Goal: Obtain resource: Obtain resource

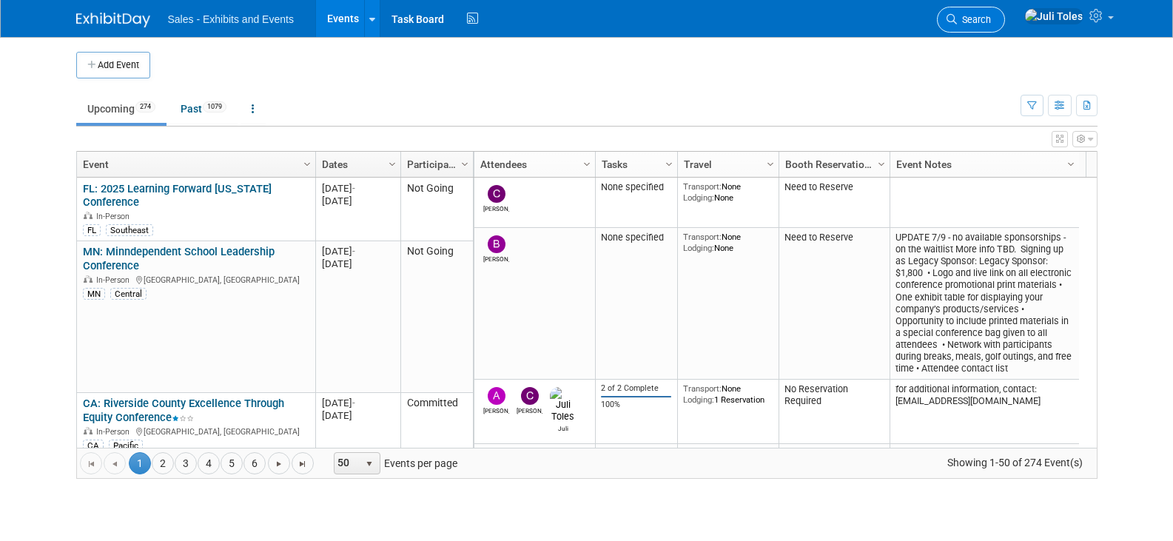
click at [991, 19] on span "Search" at bounding box center [974, 19] width 34 height 11
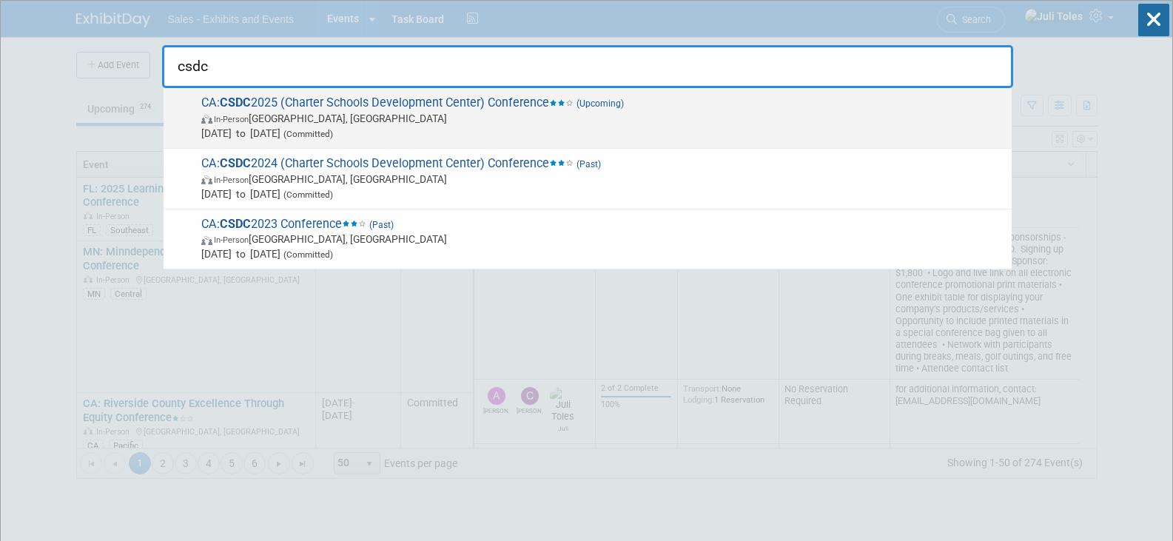
type input "csdc"
click at [352, 97] on span "CA: CSDC 2025 (Charter Schools Development Center) Conference (Upcoming) In-Per…" at bounding box center [601, 117] width 808 height 45
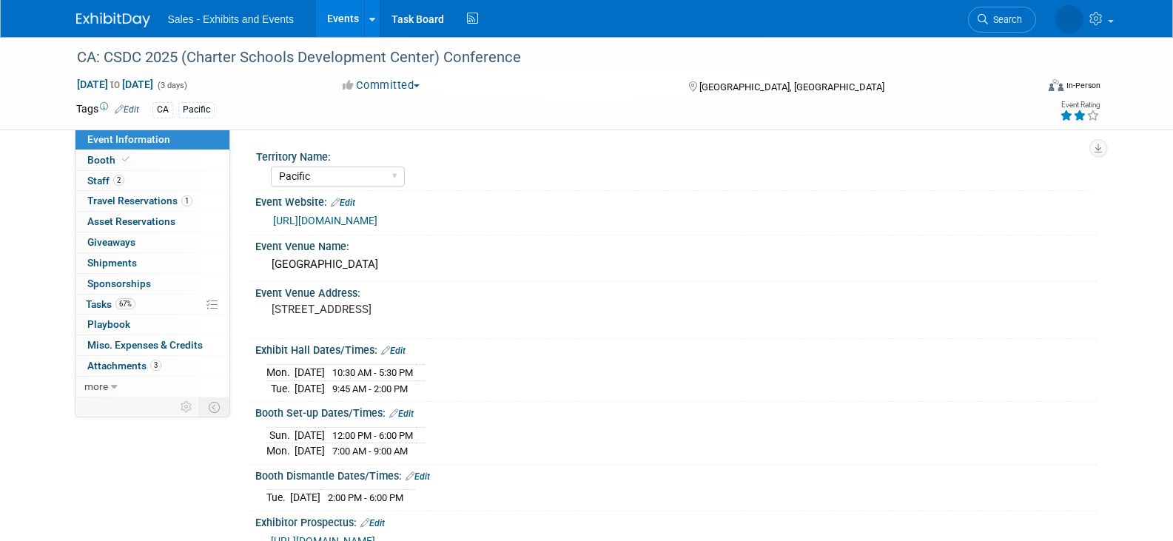
select select "Pacific"
click at [100, 183] on span "Staff 2" at bounding box center [105, 181] width 37 height 12
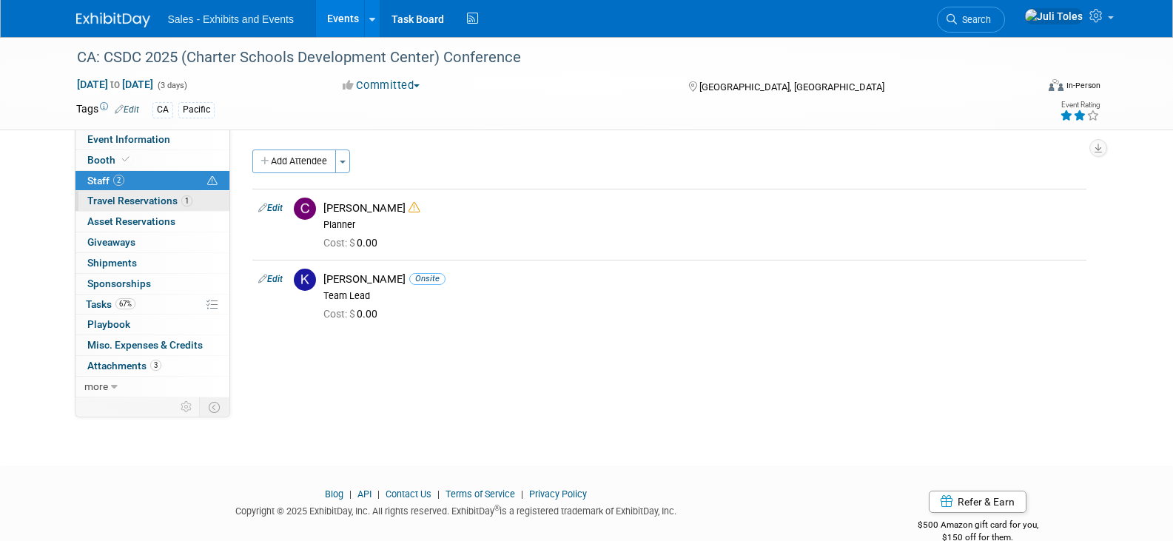
click at [106, 204] on span "Travel Reservations 1" at bounding box center [139, 201] width 105 height 12
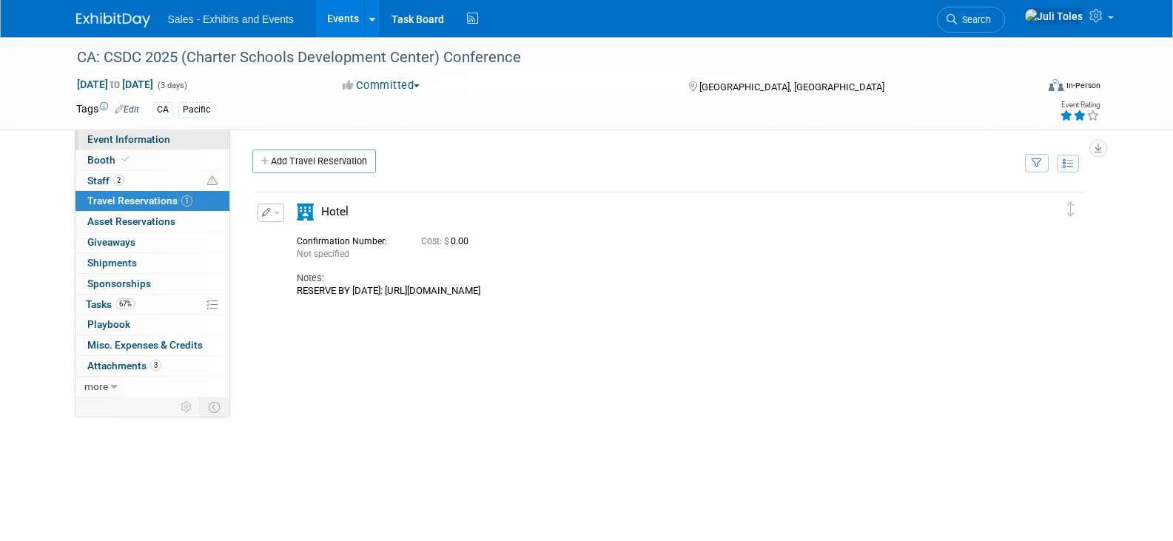
click at [124, 141] on span "Event Information" at bounding box center [128, 139] width 83 height 12
select select "Pacific"
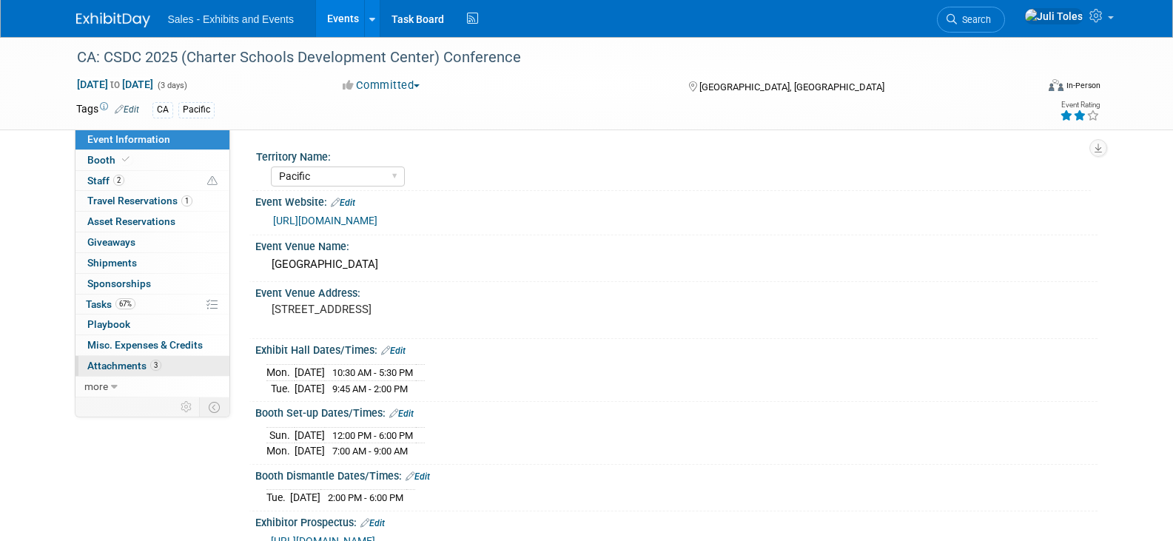
click at [126, 366] on span "Attachments 3" at bounding box center [124, 366] width 74 height 12
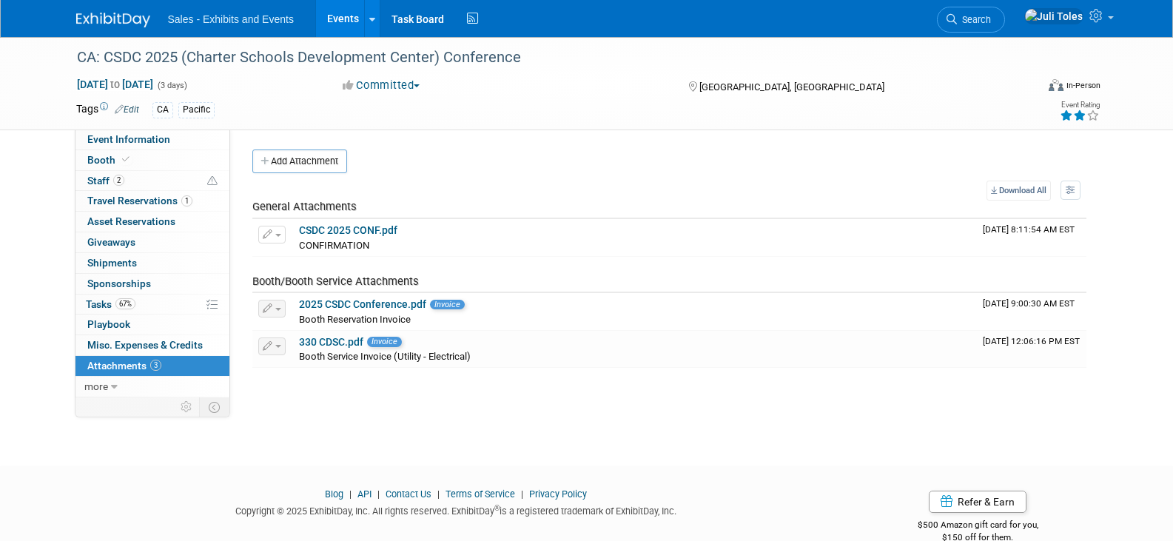
click at [392, 420] on div "CA: CSDC 2025 (Charter Schools Development Center) Conference Oct 6, 2025 to Oc…" at bounding box center [586, 238] width 1173 height 402
click at [101, 18] on img at bounding box center [113, 20] width 74 height 15
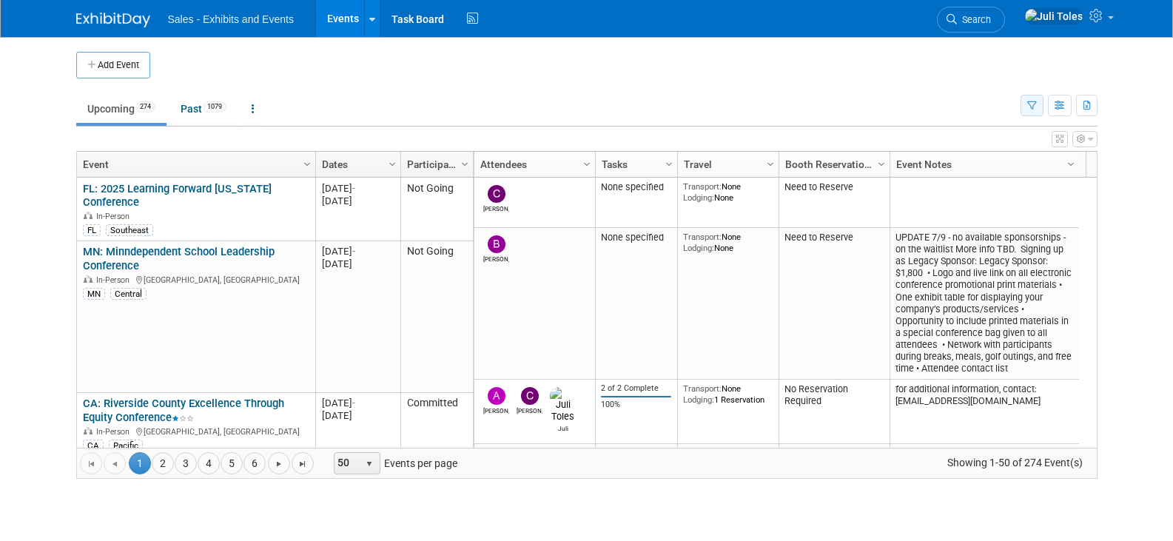
click at [1031, 113] on button "button" at bounding box center [1032, 105] width 23 height 21
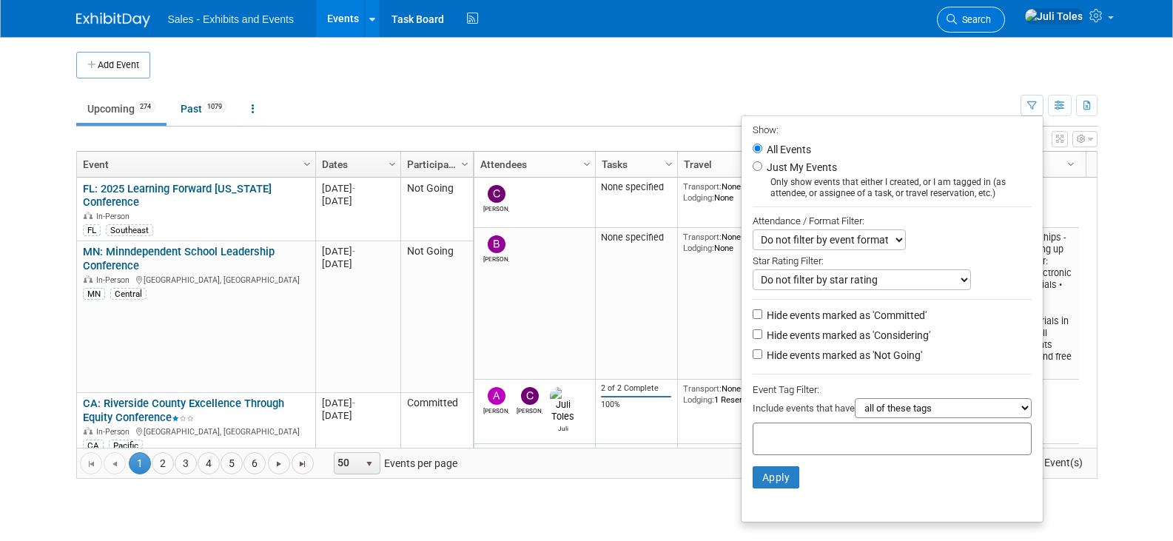
click at [991, 21] on span "Search" at bounding box center [974, 19] width 34 height 11
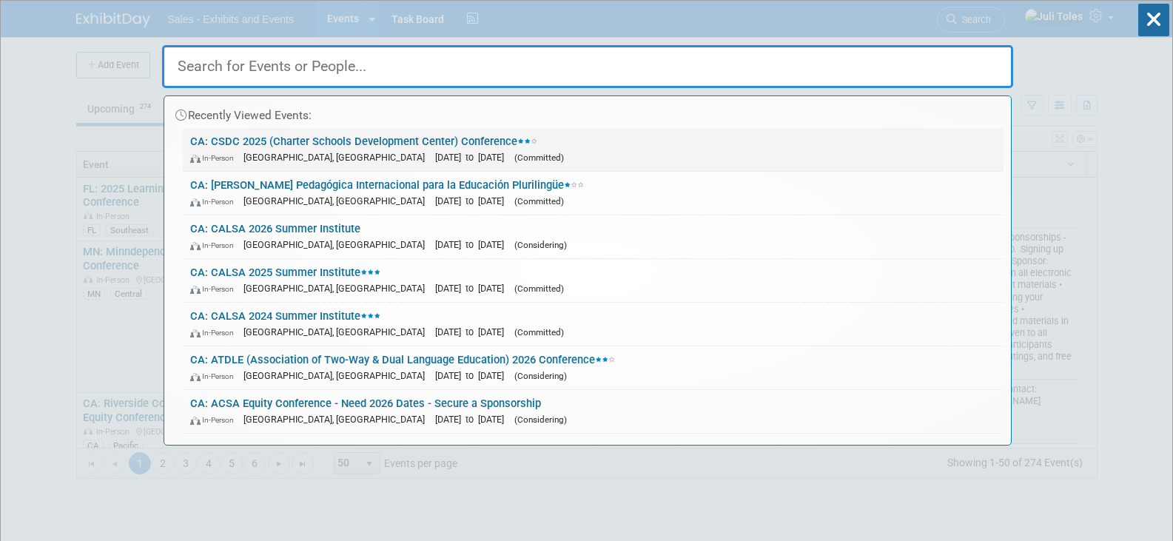
click at [281, 141] on link "CA: CSDC 2025 (Charter Schools Development Center) Conference In-Person Palm Sp…" at bounding box center [593, 149] width 821 height 43
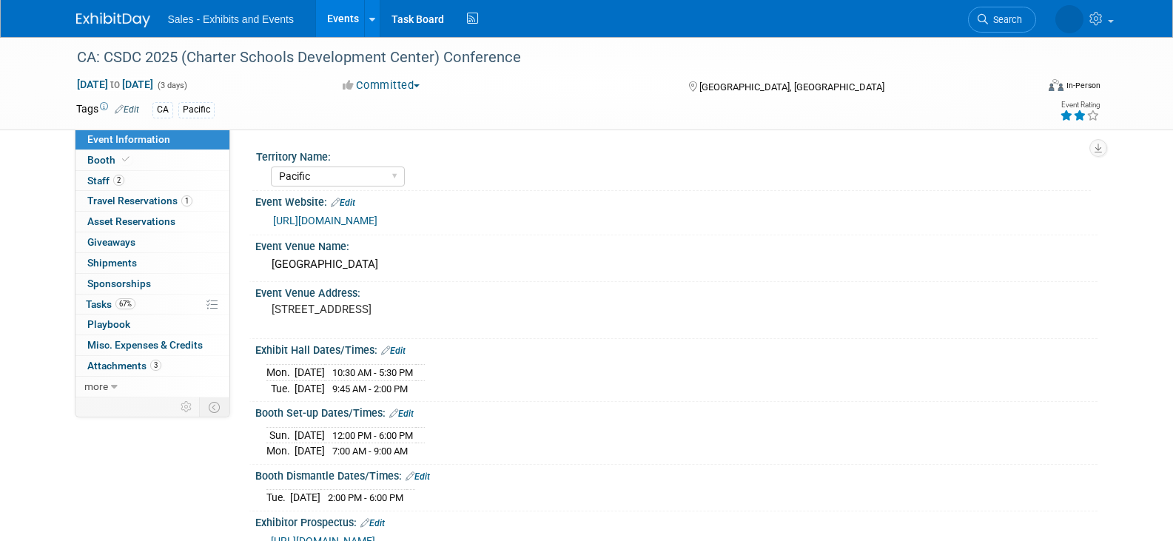
select select "Pacific"
click at [90, 158] on span "Booth" at bounding box center [109, 160] width 45 height 12
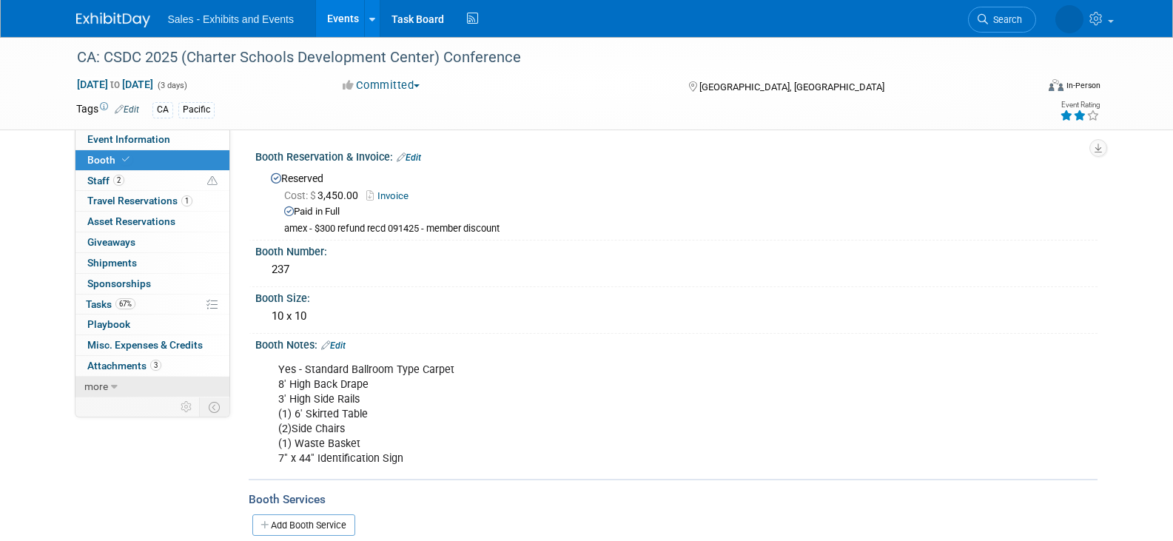
click at [119, 389] on link "more" at bounding box center [153, 387] width 154 height 20
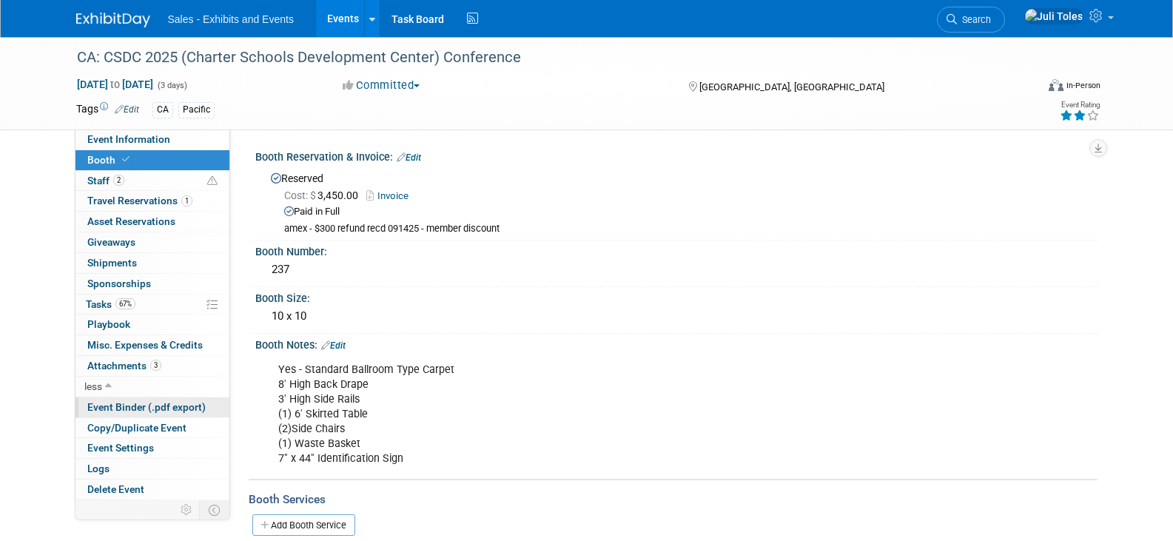
click at [113, 407] on span "Event Binder (.pdf export)" at bounding box center [146, 407] width 118 height 12
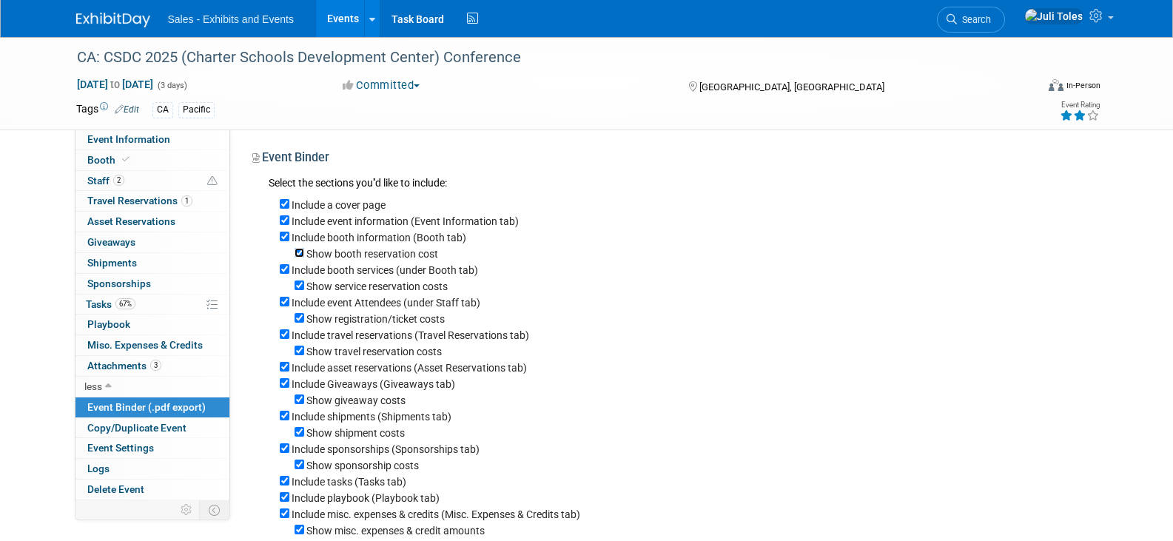
click at [300, 256] on input "Show booth reservation cost" at bounding box center [300, 253] width 10 height 10
checkbox input "false"
click at [300, 290] on input "Show service reservation costs" at bounding box center [300, 286] width 10 height 10
checkbox input "false"
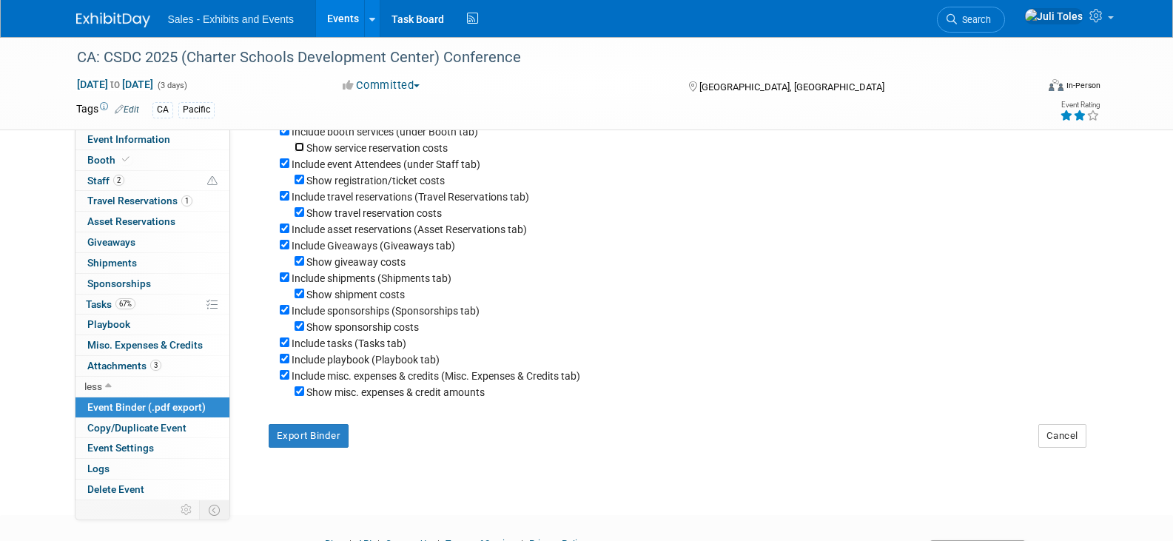
scroll to position [148, 0]
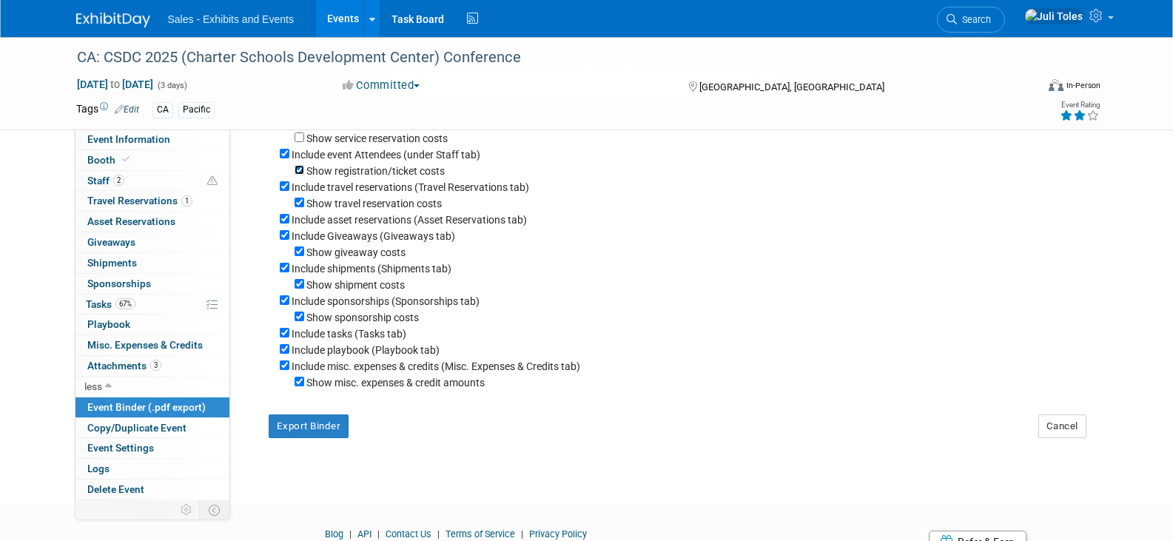
click at [298, 173] on input "Show registration/ticket costs" at bounding box center [300, 170] width 10 height 10
checkbox input "false"
click at [284, 191] on input "Include travel reservations (Travel Reservations tab)" at bounding box center [285, 186] width 10 height 10
checkbox input "false"
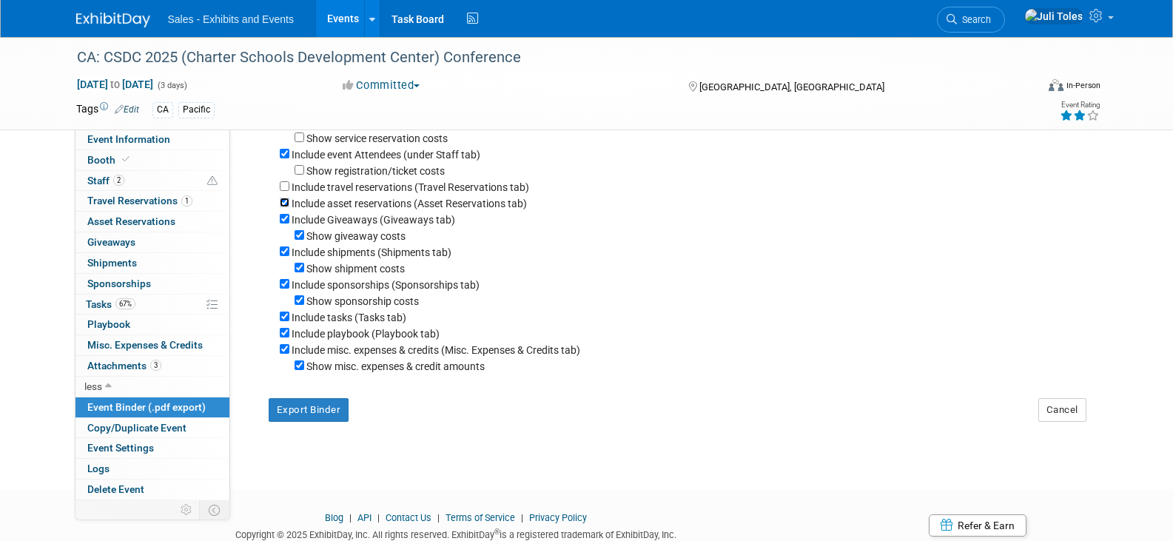
click at [285, 207] on input "Include asset reservations (Asset Reservations tab)" at bounding box center [285, 203] width 10 height 10
checkbox input "false"
click at [285, 224] on input "Include Giveaways (Giveaways tab)" at bounding box center [285, 219] width 10 height 10
checkbox input "false"
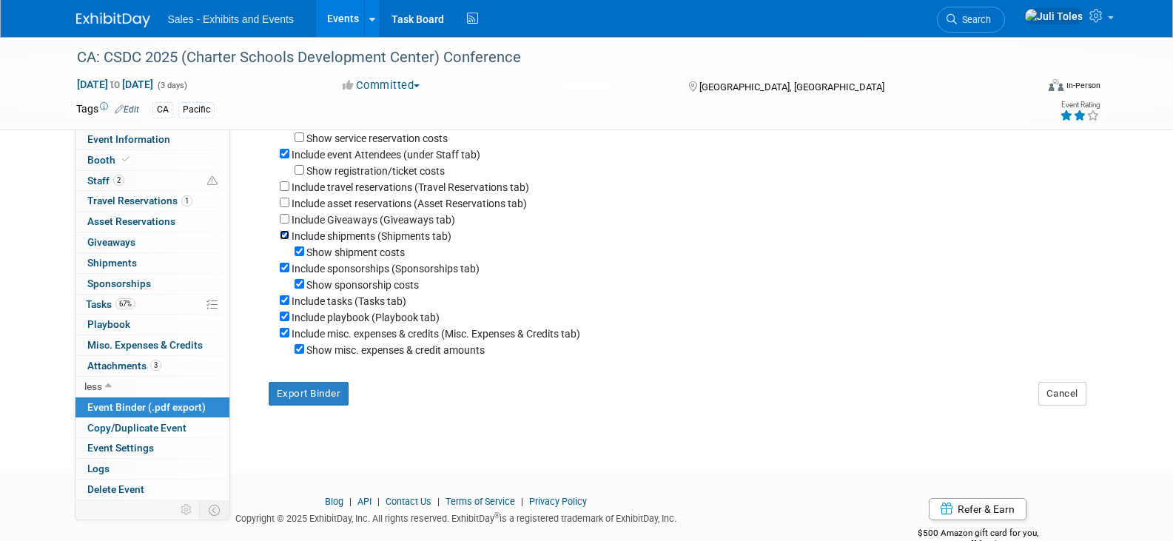
click at [284, 240] on input "Include shipments (Shipments tab)" at bounding box center [285, 235] width 10 height 10
checkbox input "false"
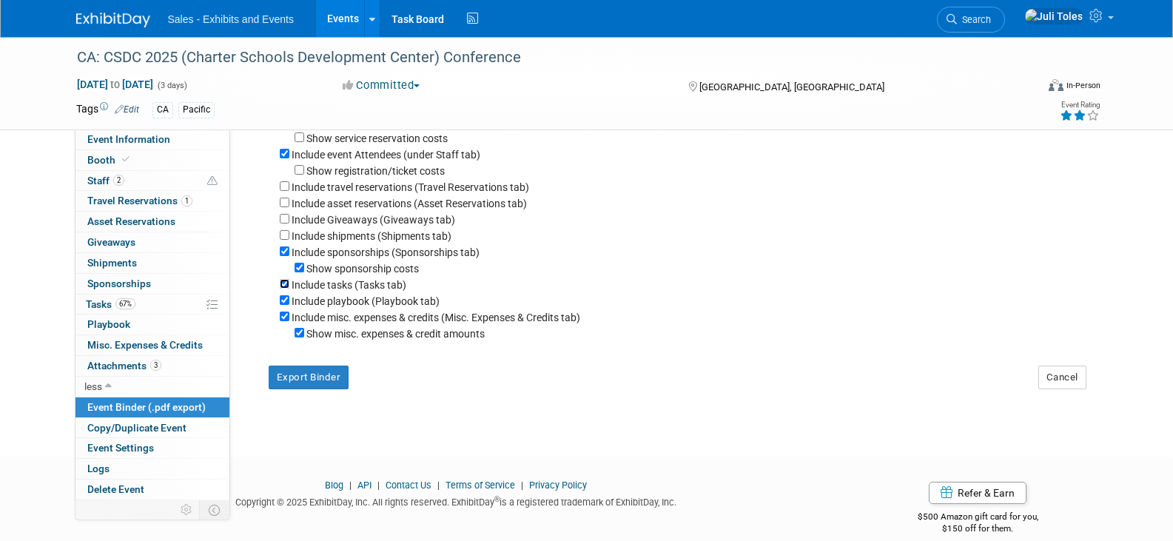
click at [285, 289] on input "Include tasks (Tasks tab)" at bounding box center [285, 284] width 10 height 10
checkbox input "false"
click at [284, 305] on input "Include playbook (Playbook tab)" at bounding box center [285, 300] width 10 height 10
checkbox input "false"
click at [283, 321] on input "Include misc. expenses & credits (Misc. Expenses & Credits tab)" at bounding box center [285, 317] width 10 height 10
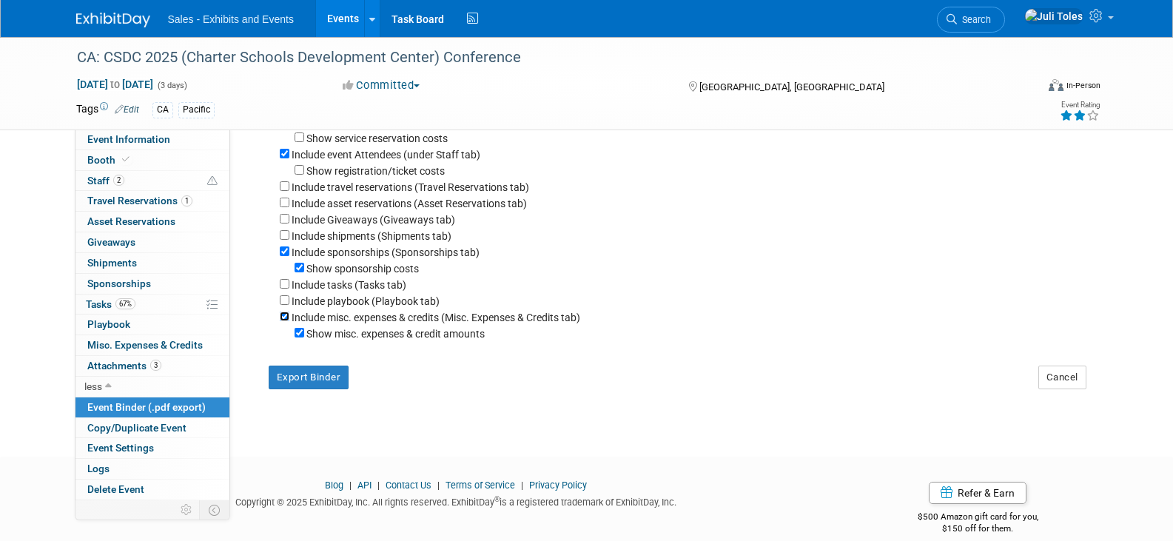
checkbox input "false"
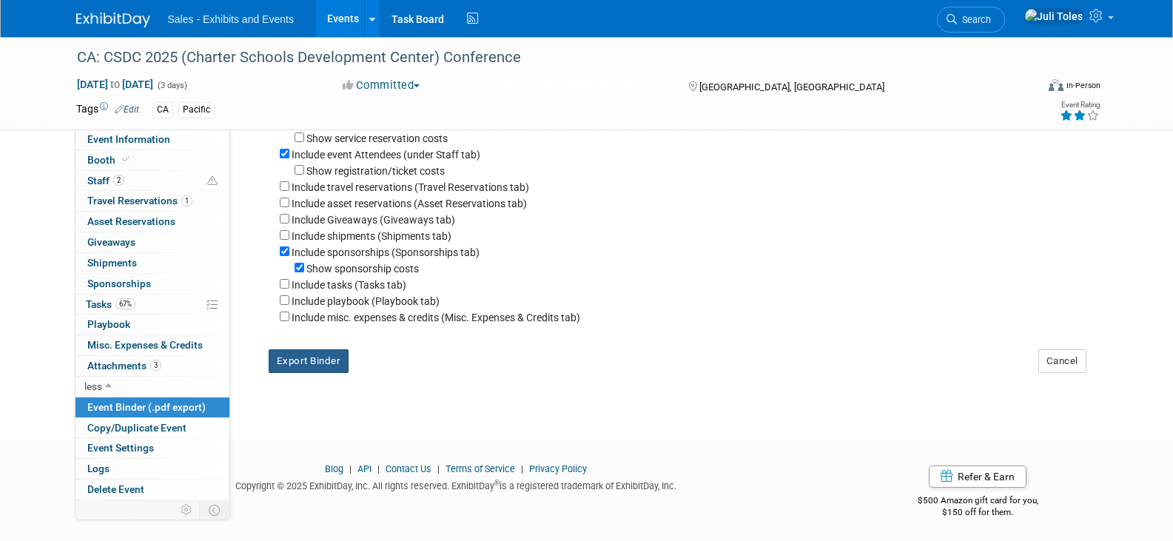
click at [294, 373] on button "Export Binder" at bounding box center [309, 361] width 81 height 24
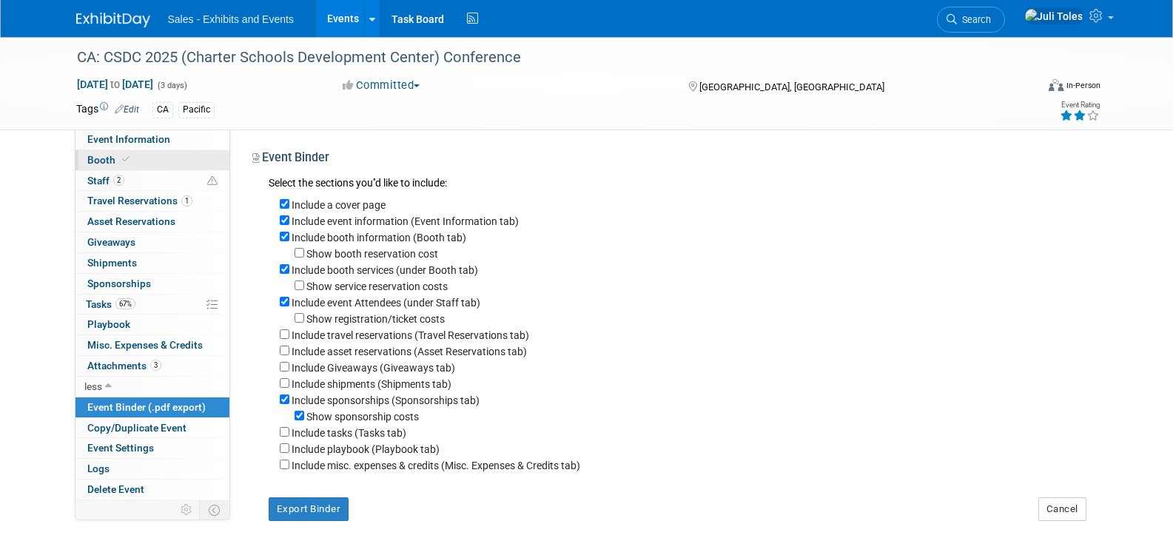
click at [110, 161] on span "Booth" at bounding box center [109, 160] width 45 height 12
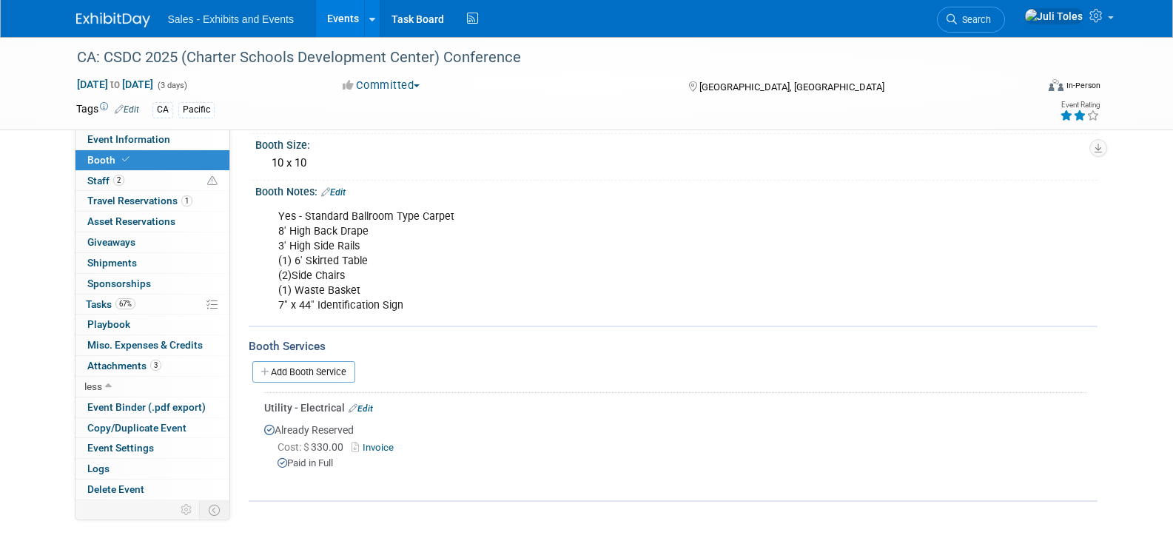
scroll to position [124, 0]
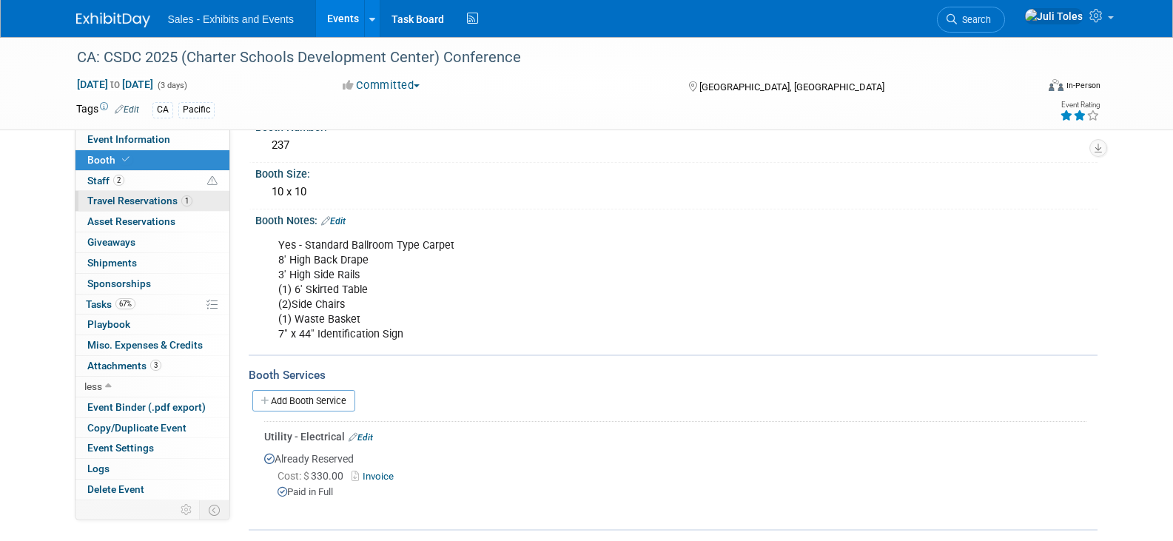
click at [124, 196] on span "Travel Reservations 1" at bounding box center [139, 201] width 105 height 12
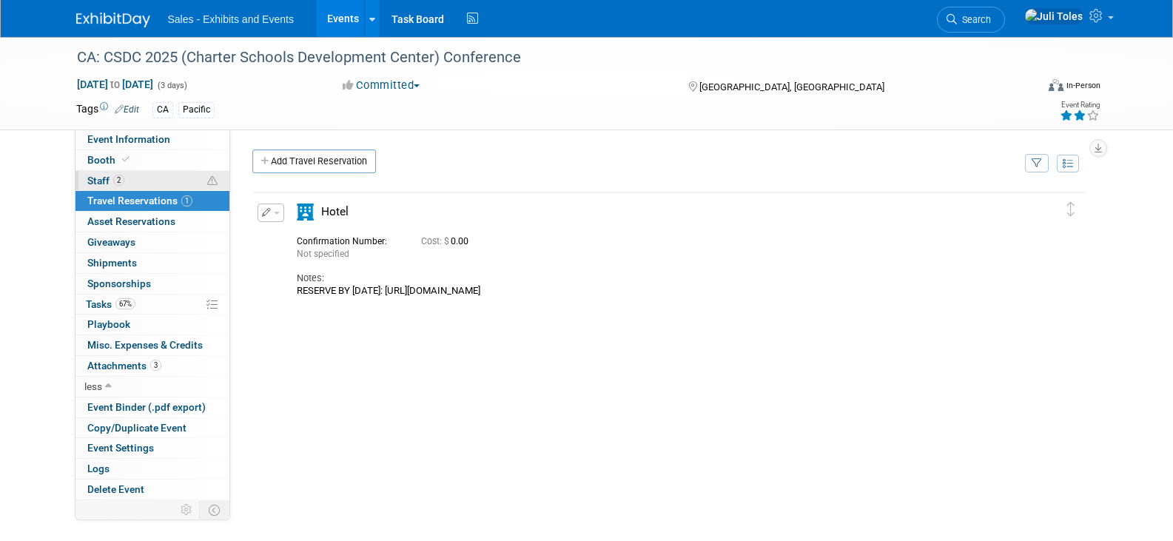
click at [107, 176] on span "Staff 2" at bounding box center [105, 181] width 37 height 12
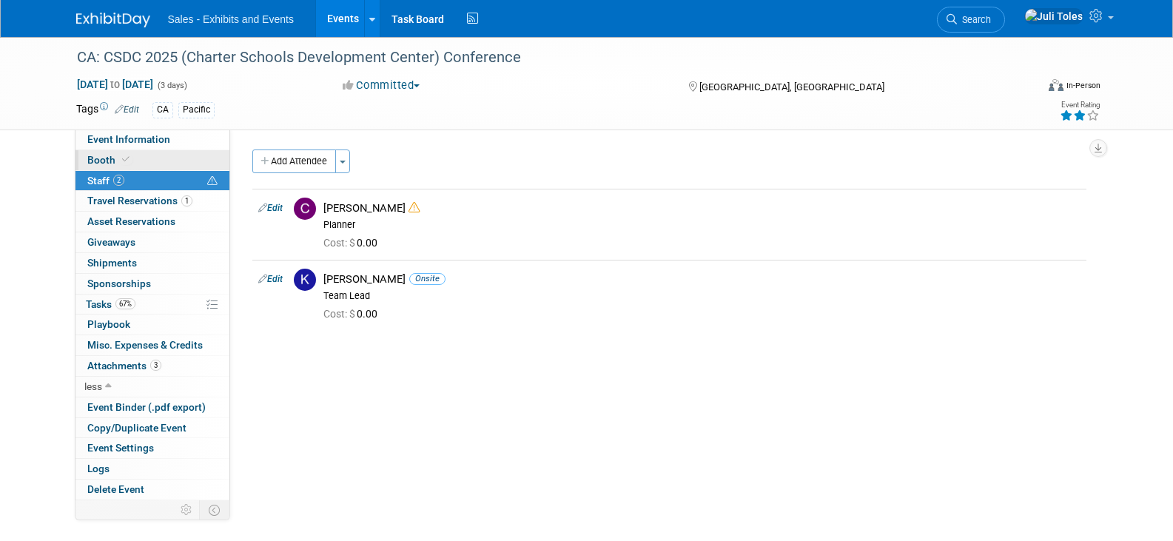
click at [113, 155] on span "Booth" at bounding box center [109, 160] width 45 height 12
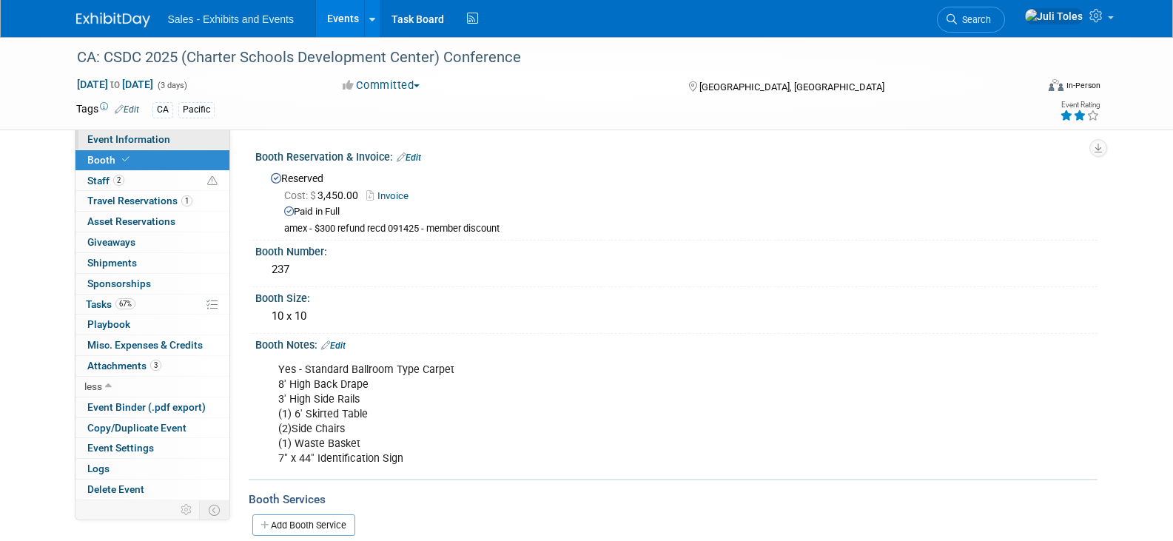
click at [129, 138] on span "Event Information" at bounding box center [128, 139] width 83 height 12
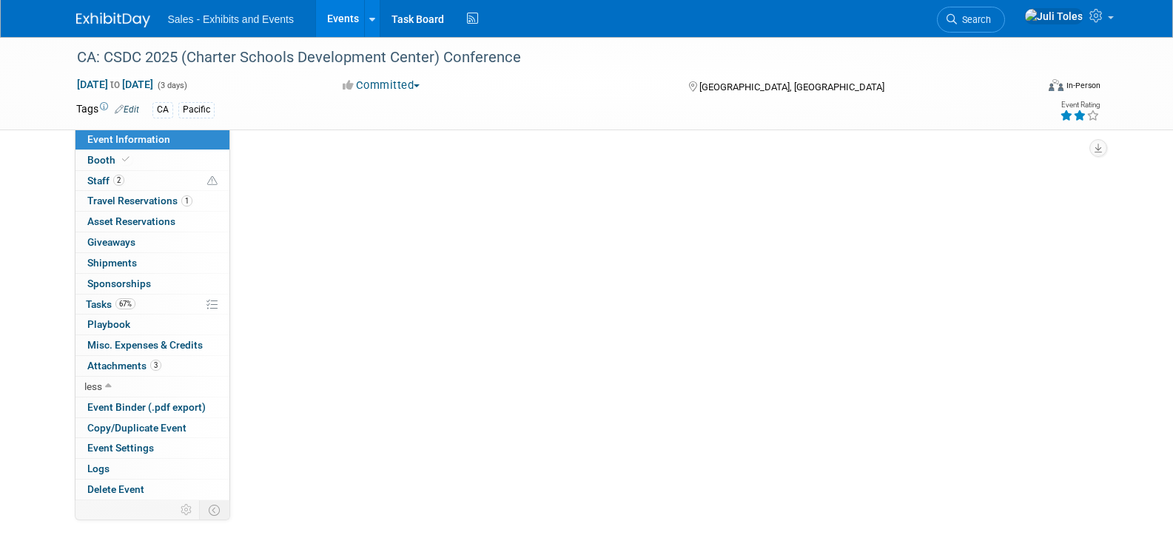
select select "Pacific"
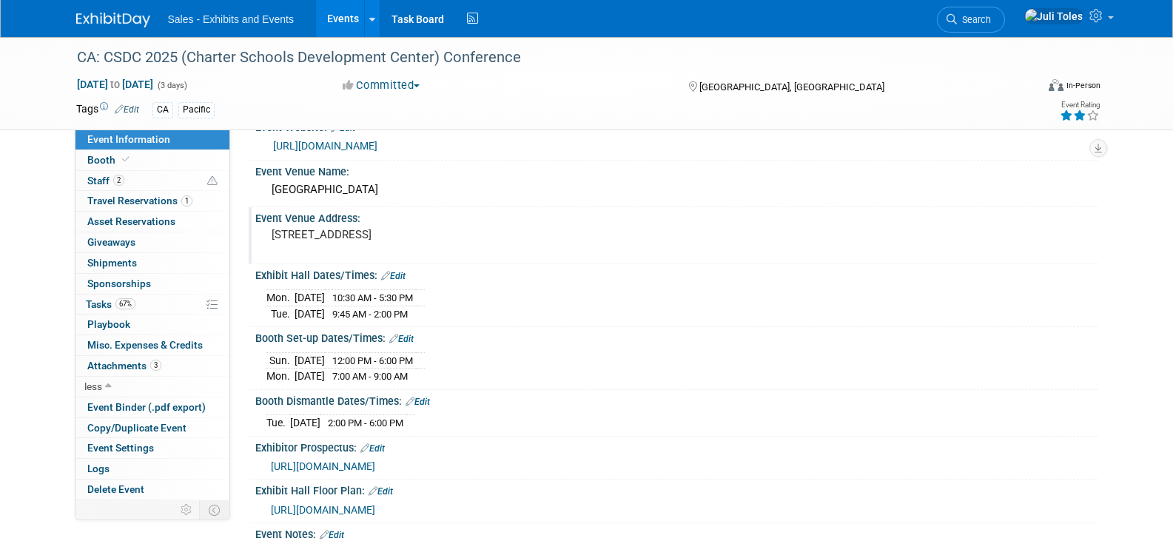
scroll to position [148, 0]
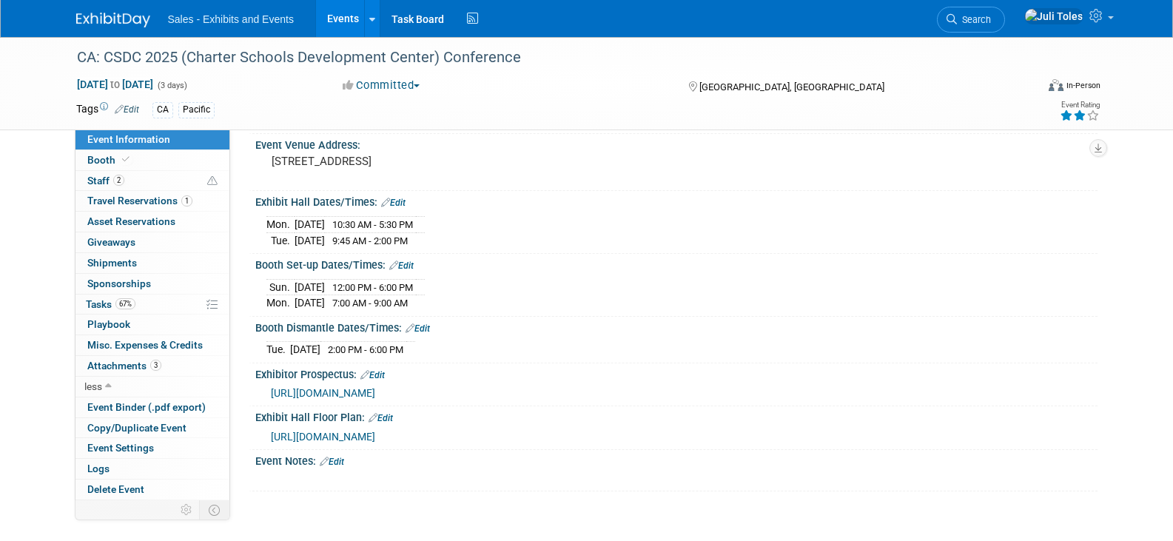
click at [115, 22] on img at bounding box center [113, 20] width 74 height 15
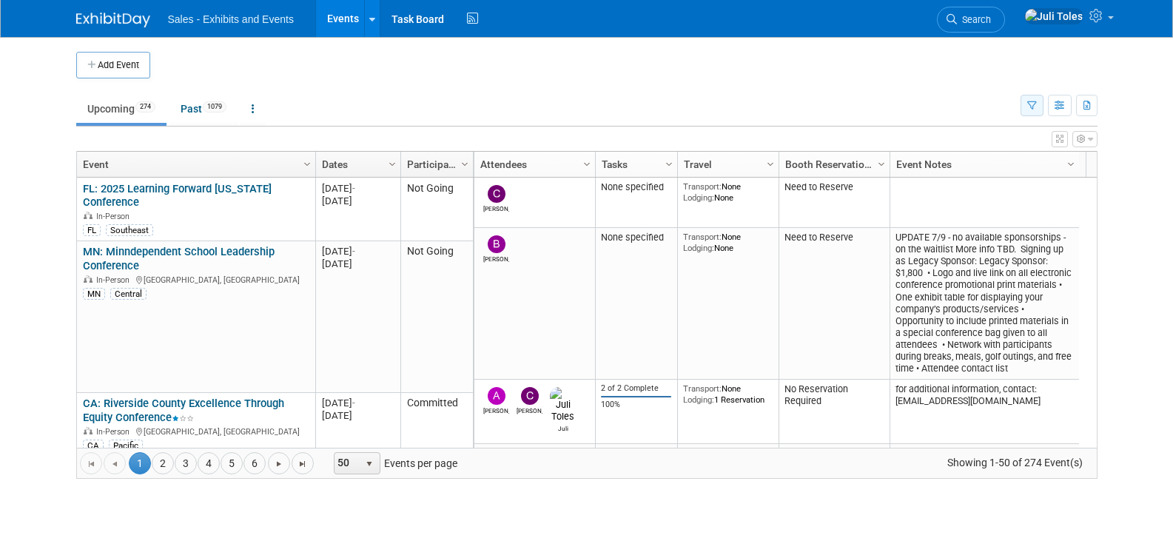
click at [1031, 106] on icon "button" at bounding box center [1032, 106] width 10 height 10
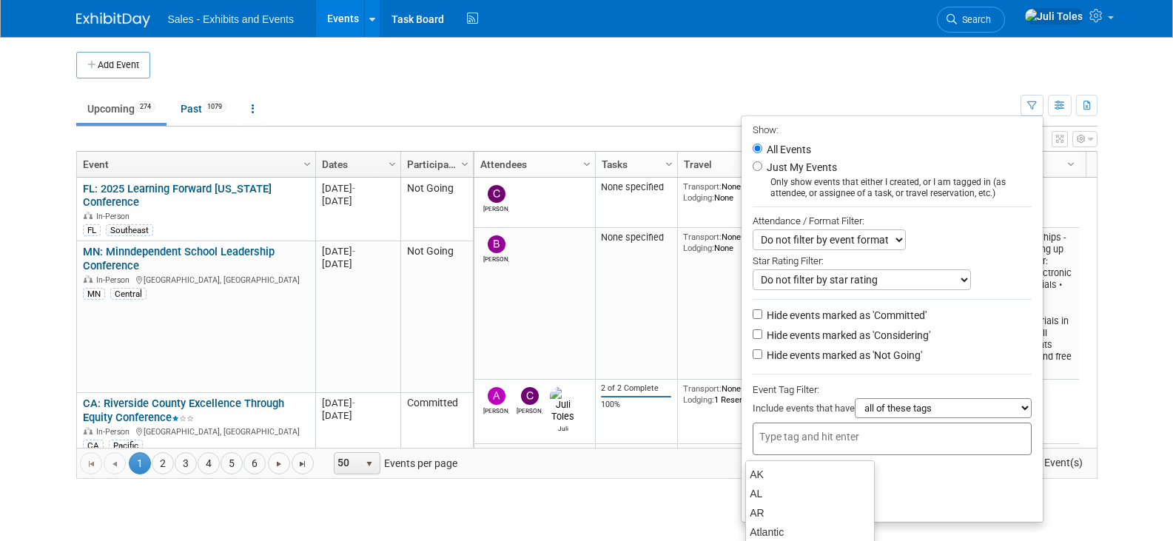
click at [872, 451] on div at bounding box center [892, 439] width 279 height 33
type input "ca"
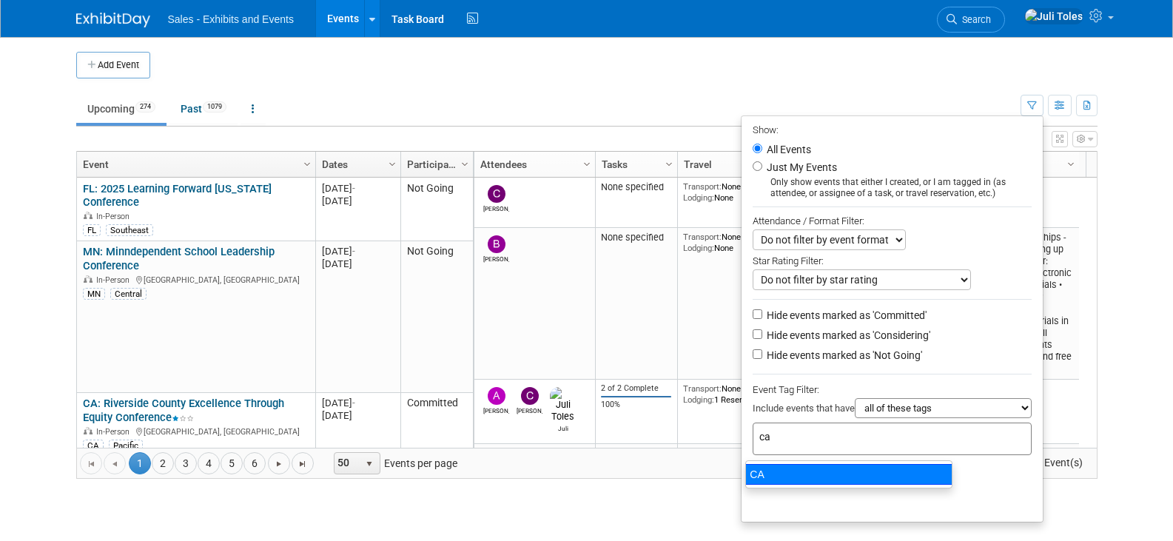
click at [768, 472] on div "CA" at bounding box center [848, 474] width 207 height 21
type input "CA"
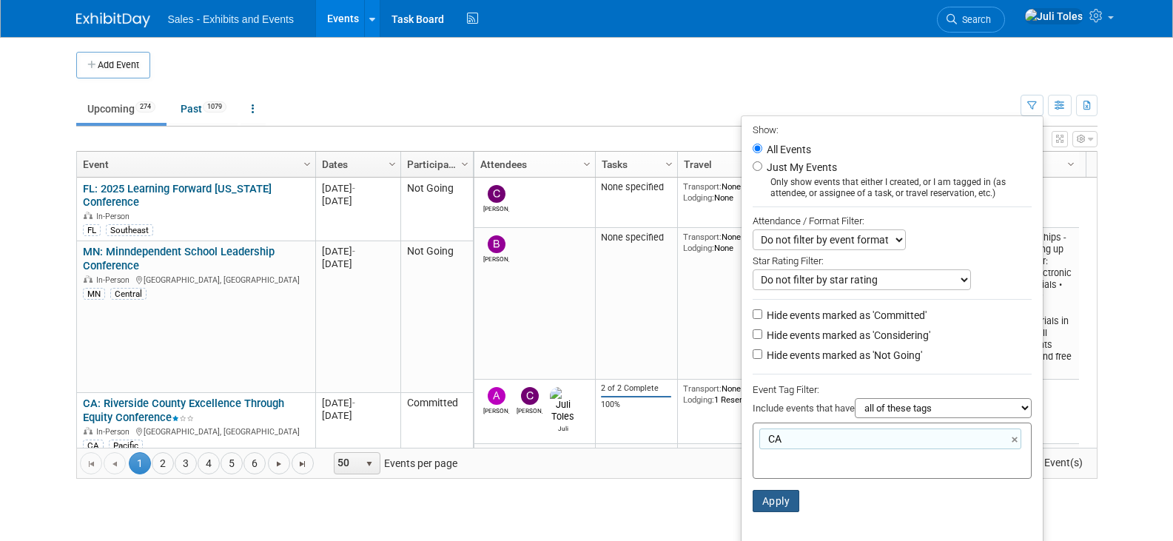
click at [768, 504] on button "Apply" at bounding box center [776, 501] width 47 height 22
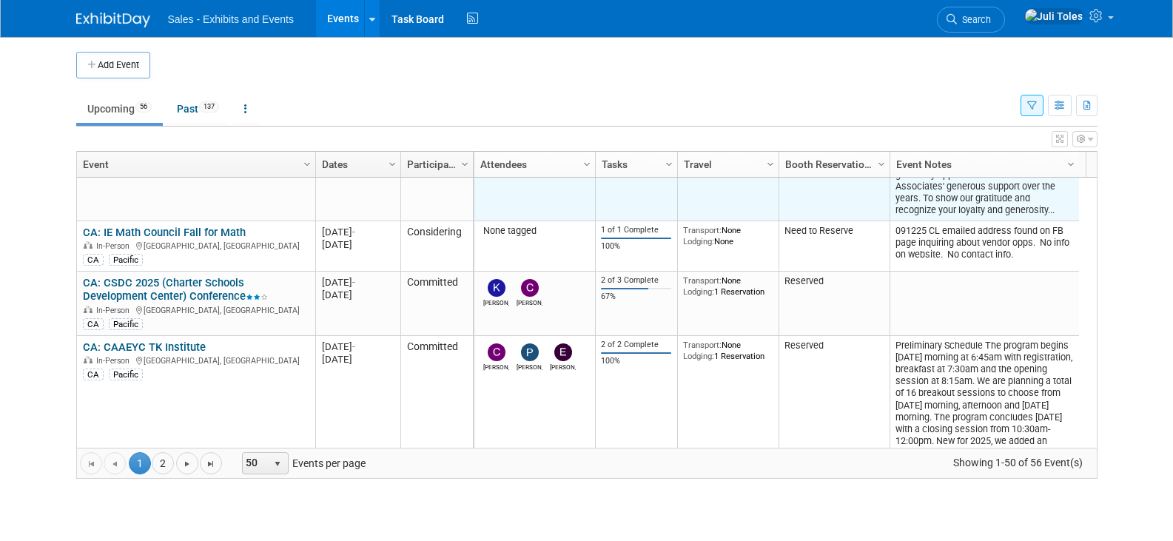
scroll to position [296, 0]
